Goal: Task Accomplishment & Management: Complete application form

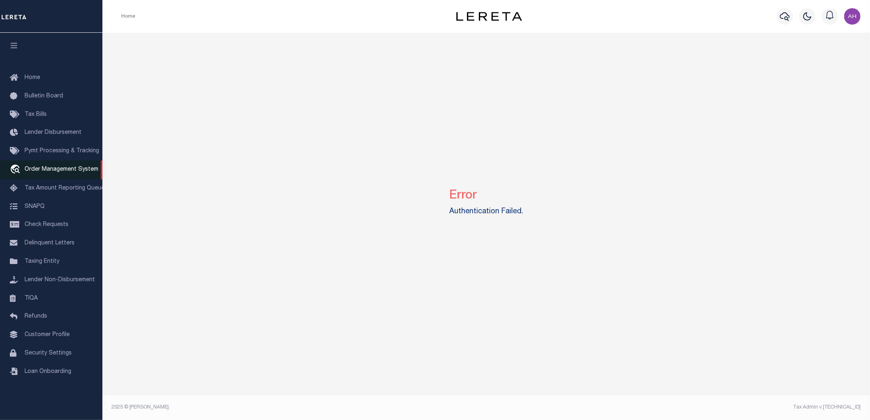
click at [71, 172] on span "Order Management System" at bounding box center [62, 170] width 74 height 6
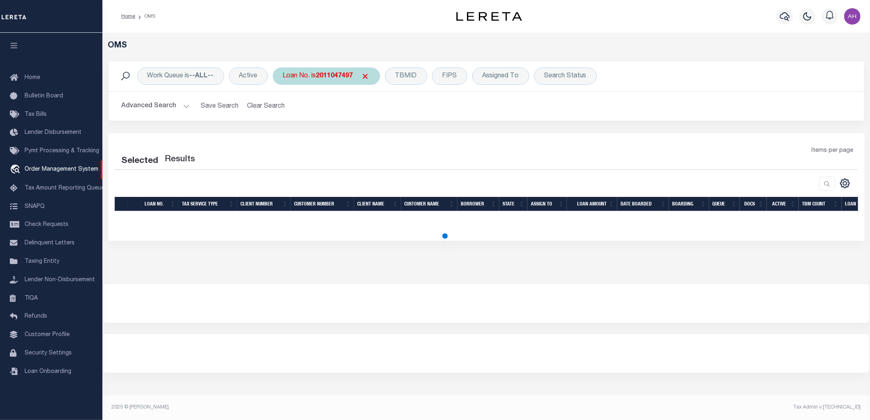
select select "200"
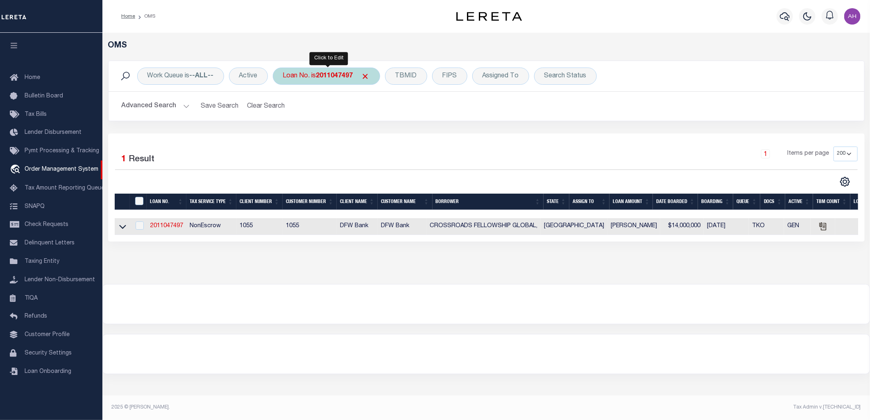
click at [334, 76] on b "2011047497" at bounding box center [334, 76] width 37 height 7
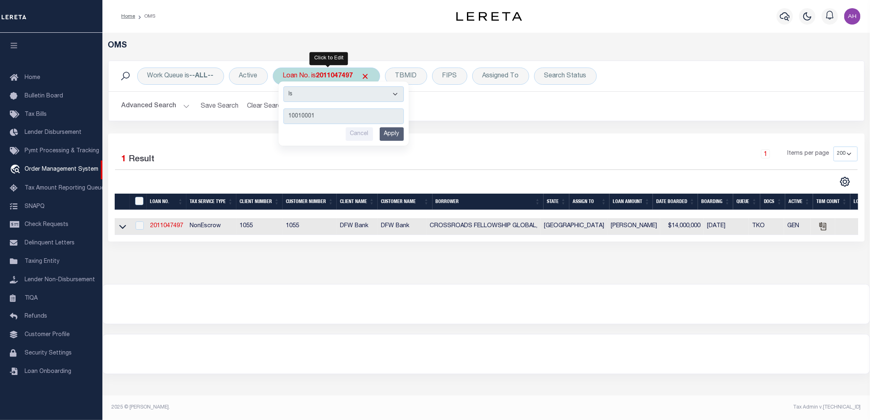
type input "10010001"
click at [396, 137] on input "Apply" at bounding box center [392, 134] width 24 height 14
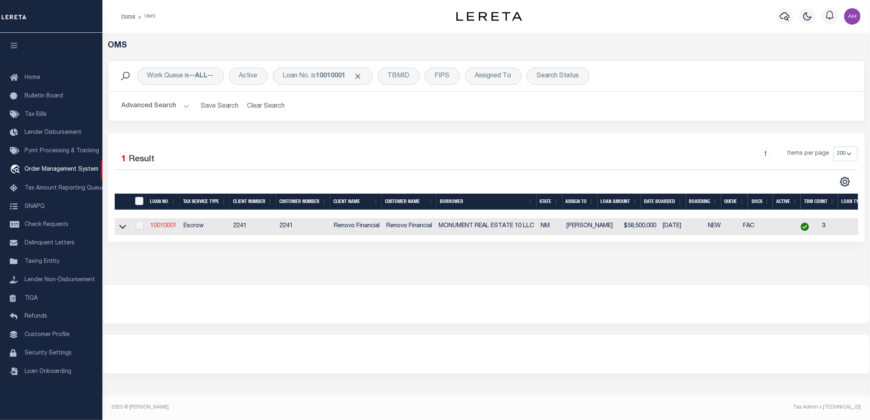
click at [170, 227] on link "10010001" at bounding box center [163, 226] width 26 height 6
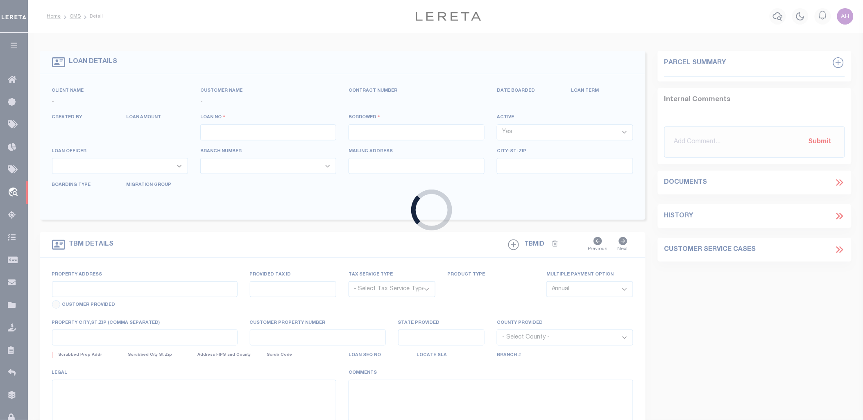
type input "10010001"
type input "MONUMENT REAL ESTATE 10 LLC"
select select
type input "6315 S FAIRWIND"
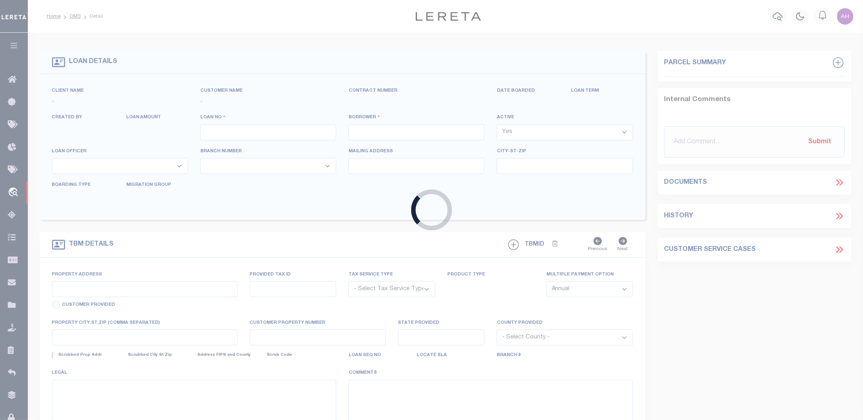
type input "[GEOGRAPHIC_DATA],[GEOGRAPHIC_DATA],84129"
select select "Escrow"
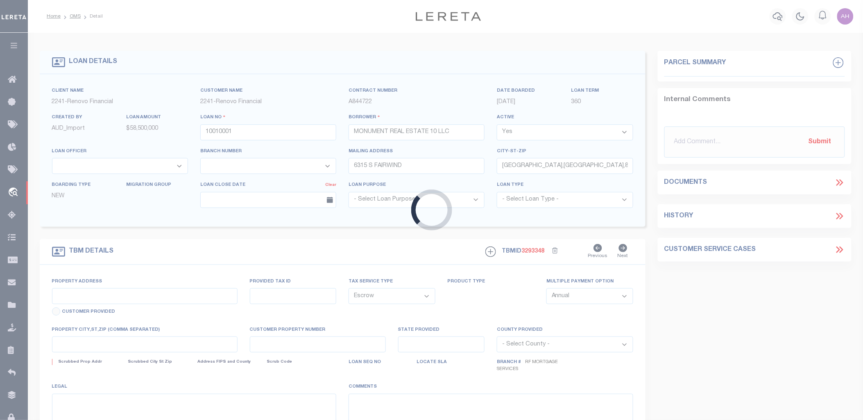
type input "[STREET_ADDRESS][US_STATE]"
type input "101905745722942248"
type input "ALBUQUERQUE NM 87108"
type input "a0k8Y00000dDtOR"
type input "NM"
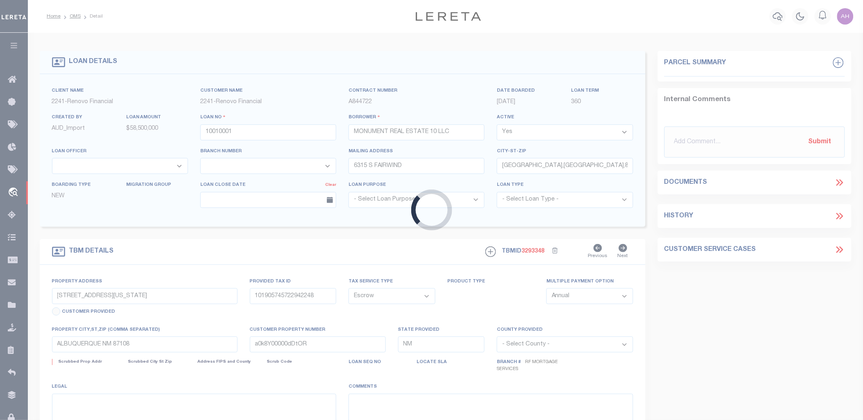
select select "25067"
select select "2"
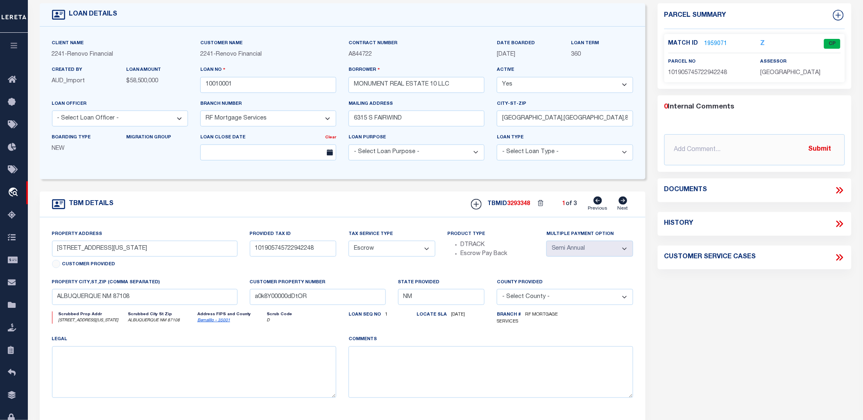
scroll to position [43, 0]
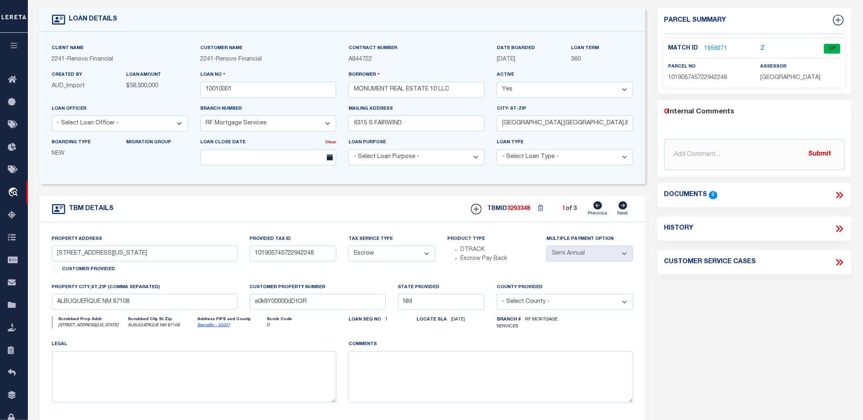
click at [722, 48] on link "1959071" at bounding box center [716, 49] width 23 height 9
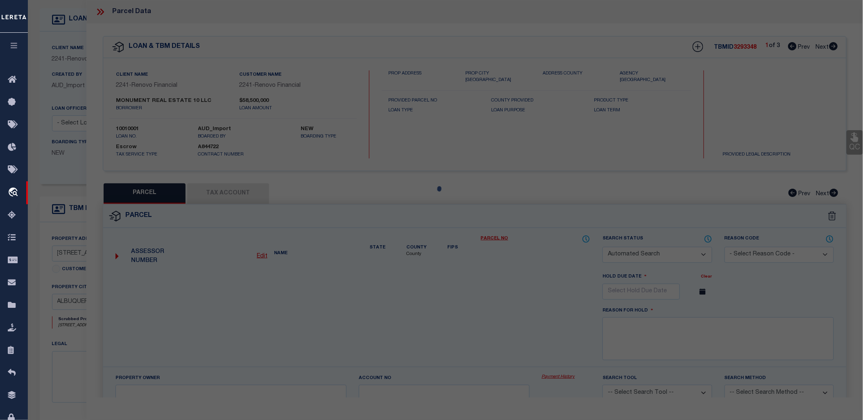
checkbox input "false"
select select "CP"
type input "MONUMENT REAL ESTATE #10 LLC"
select select
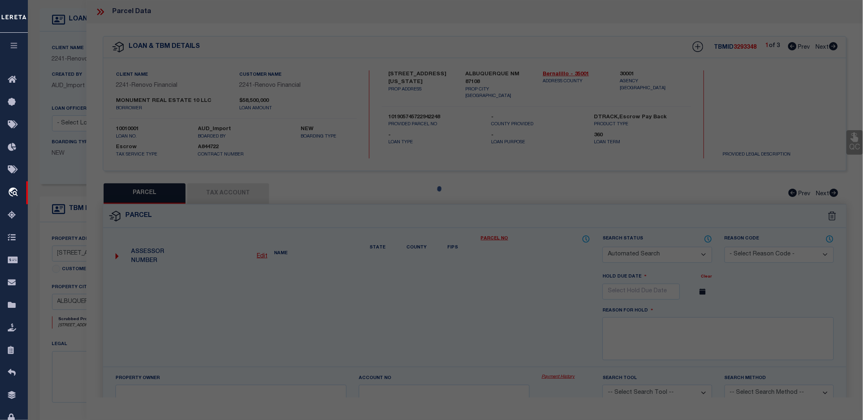
type input "[STREET_ADDRESS][US_STATE]"
checkbox input "false"
type input "ALBUQUERQUE NM 87108"
type textarea "LOT 14A-2 BLOCK 22 PLAT OF LOTS 14A-1 & 14A-2 BLOCK 22 MESA VERDE CONT .1550 AC"
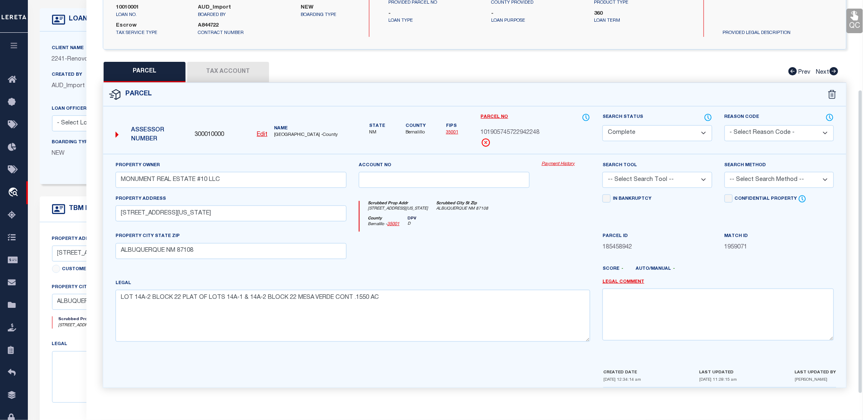
scroll to position [0, 0]
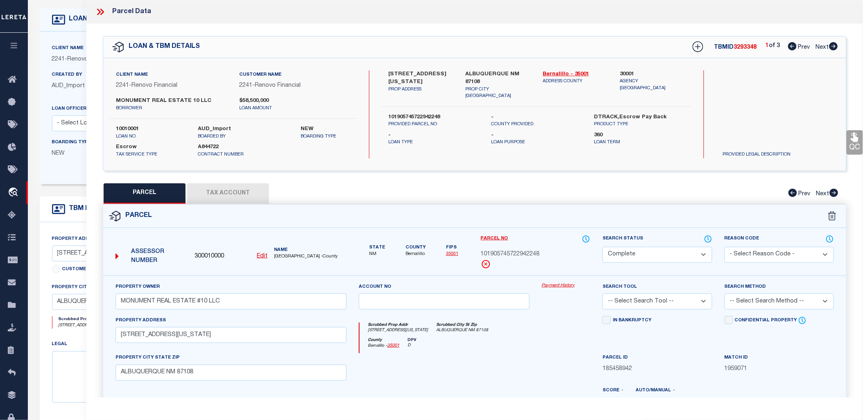
click at [99, 13] on icon at bounding box center [99, 12] width 4 height 7
